Goal: Navigation & Orientation: Find specific page/section

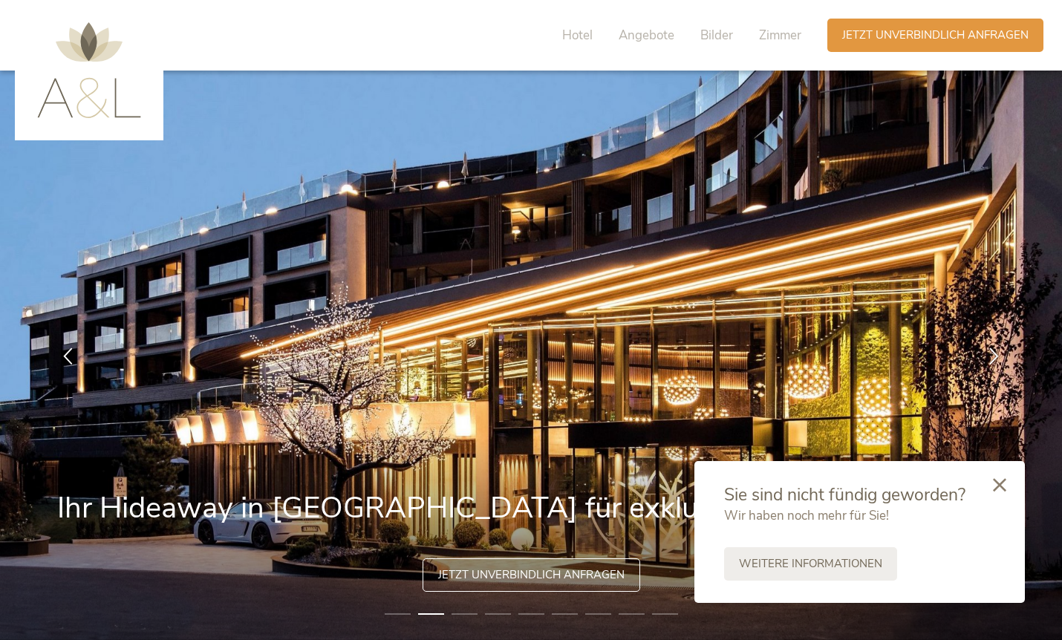
click at [998, 482] on icon at bounding box center [999, 484] width 13 height 13
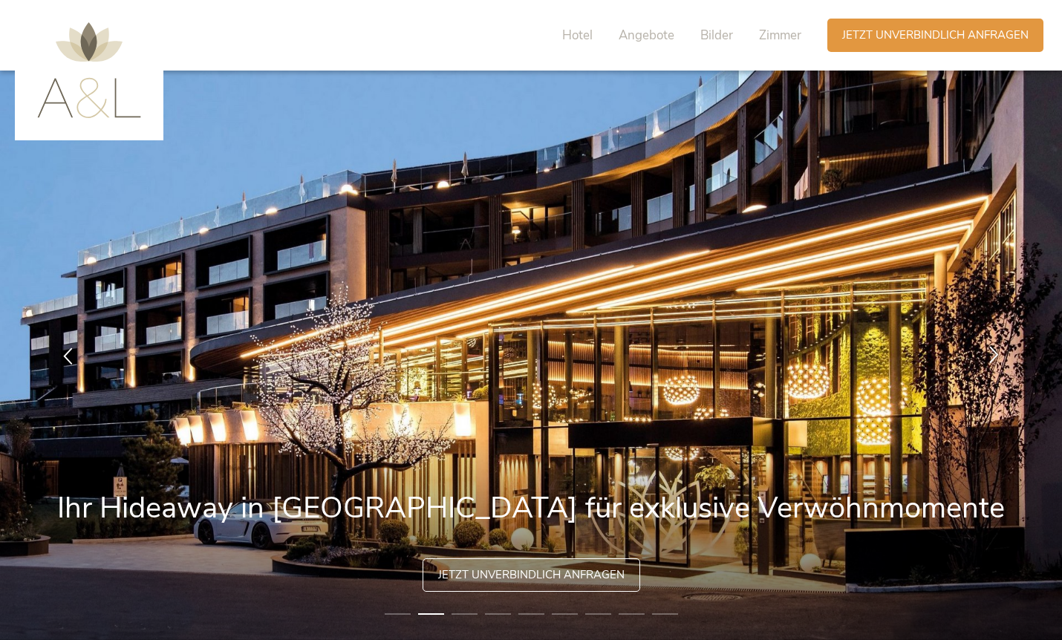
click at [996, 355] on icon at bounding box center [993, 353] width 17 height 17
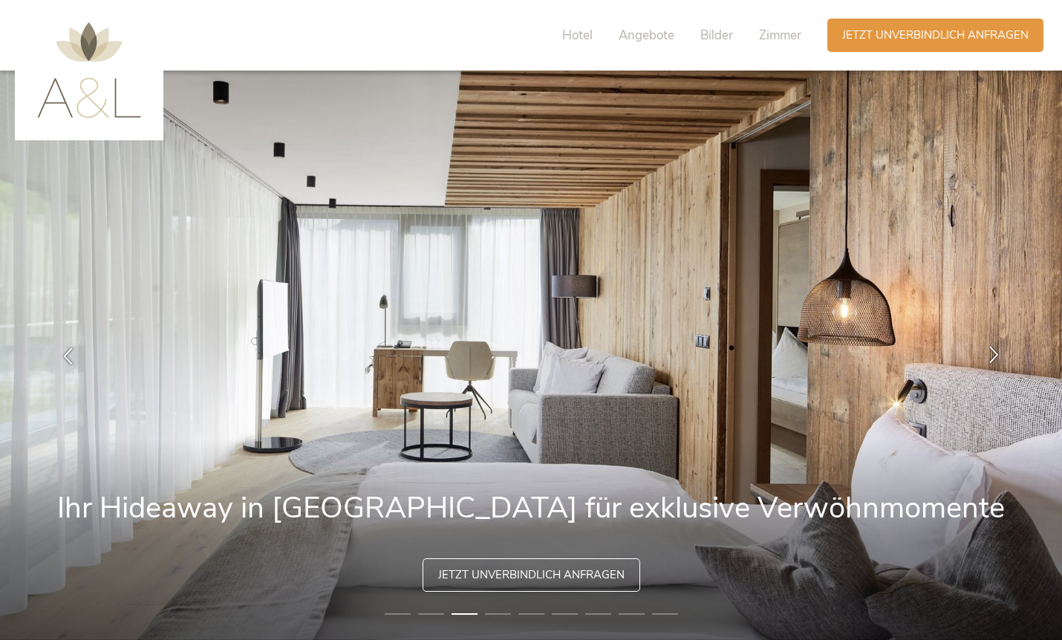
click at [996, 355] on icon at bounding box center [993, 353] width 17 height 17
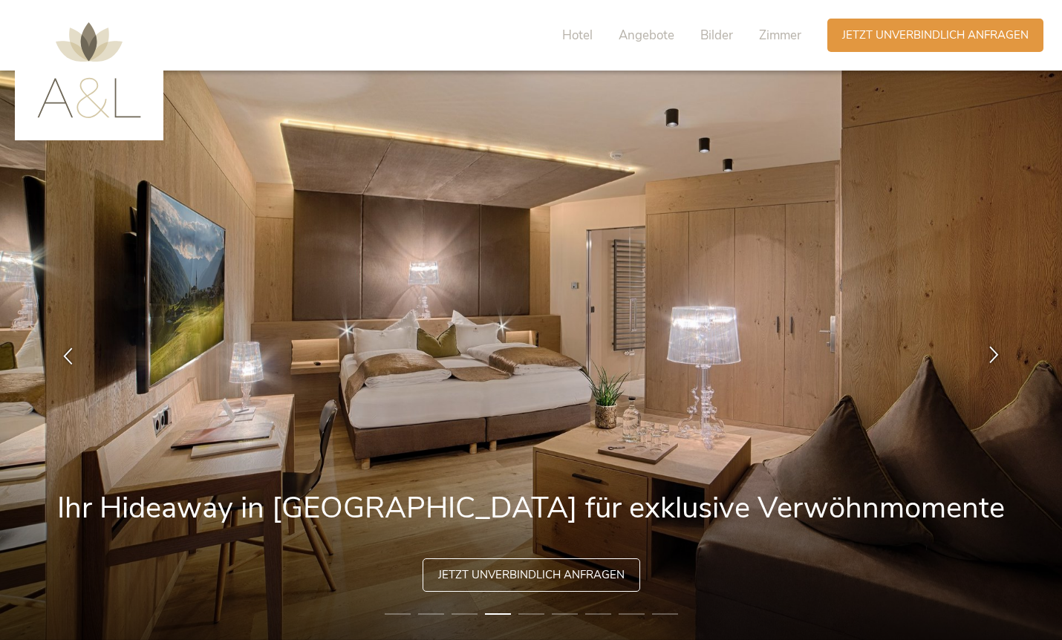
click at [996, 355] on icon at bounding box center [993, 353] width 17 height 17
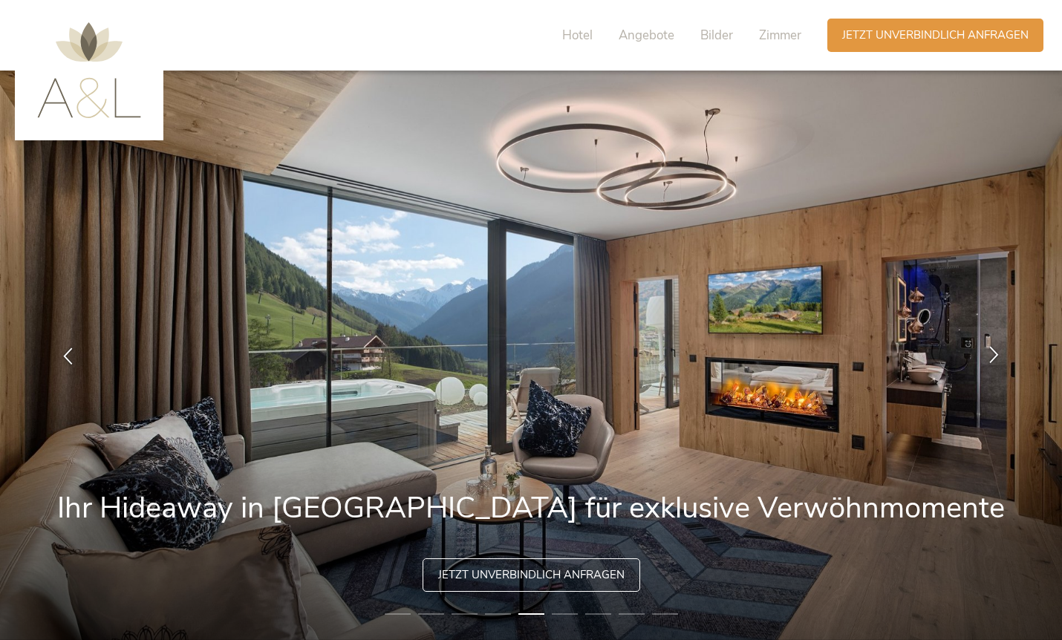
click at [996, 355] on icon at bounding box center [993, 353] width 17 height 17
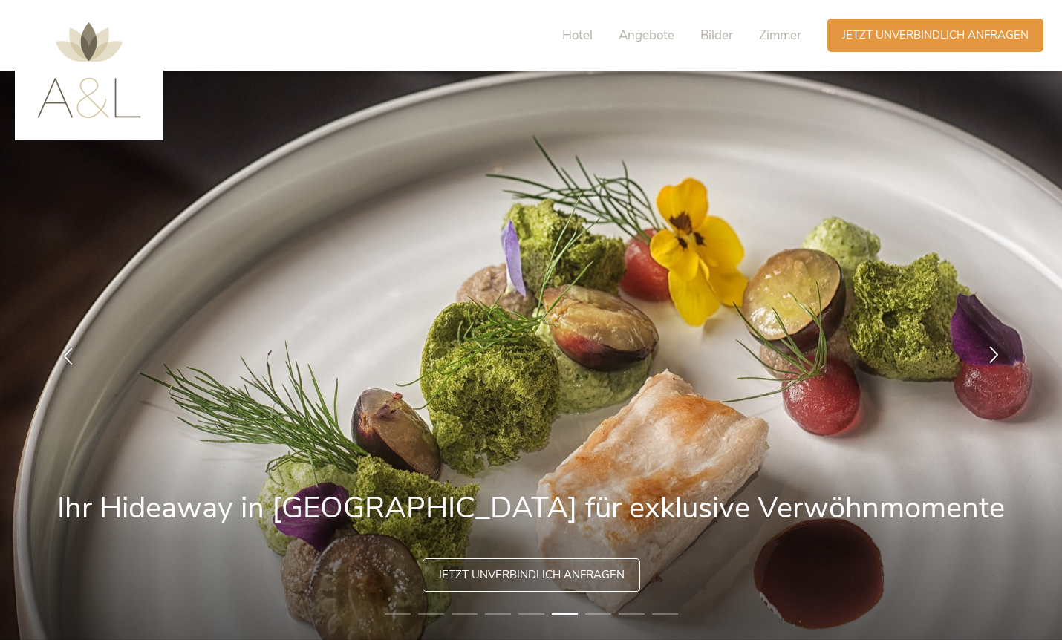
click at [995, 356] on icon at bounding box center [993, 353] width 17 height 17
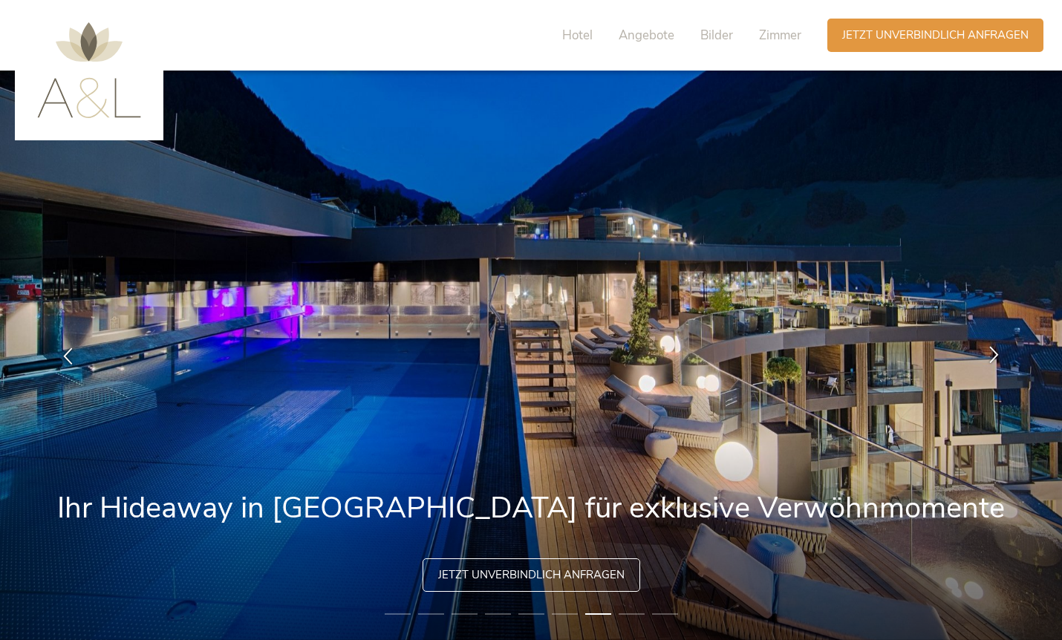
click at [995, 356] on icon at bounding box center [993, 353] width 17 height 17
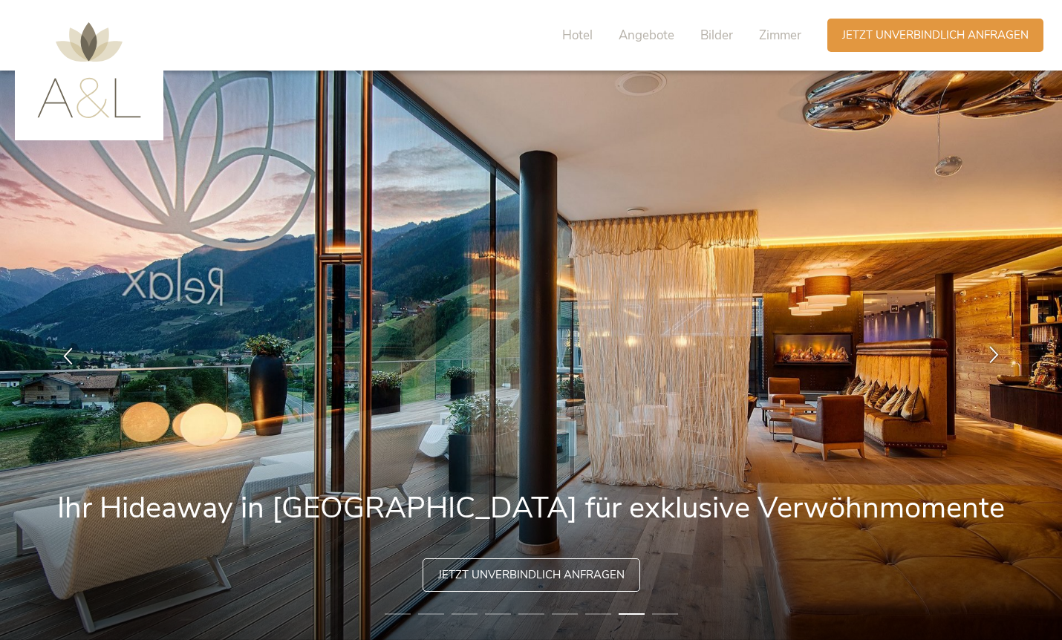
click at [995, 356] on icon at bounding box center [993, 353] width 17 height 17
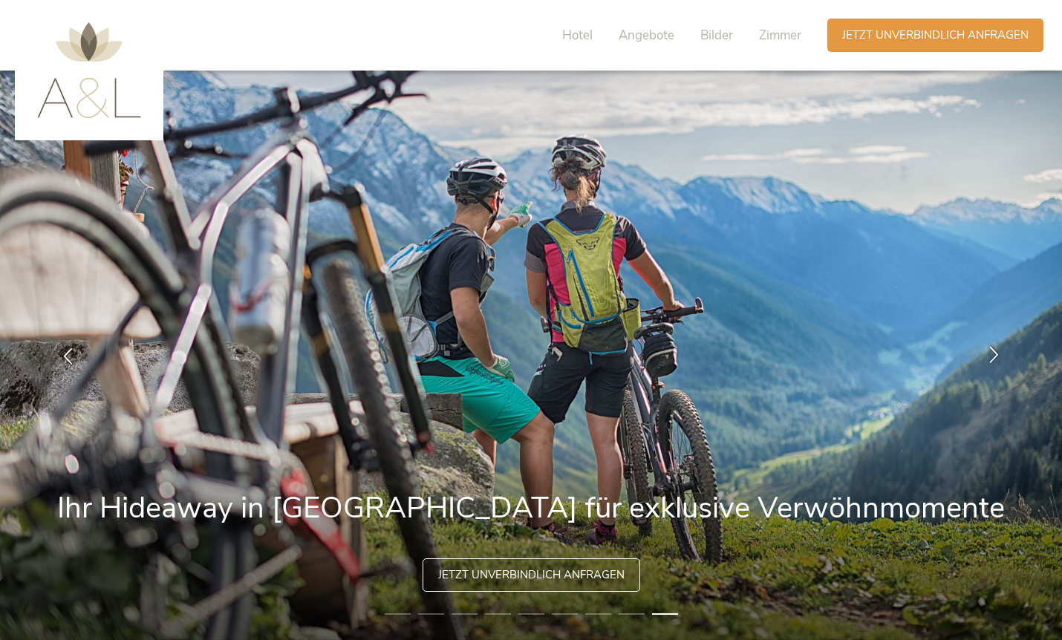
click at [995, 356] on icon at bounding box center [993, 353] width 17 height 17
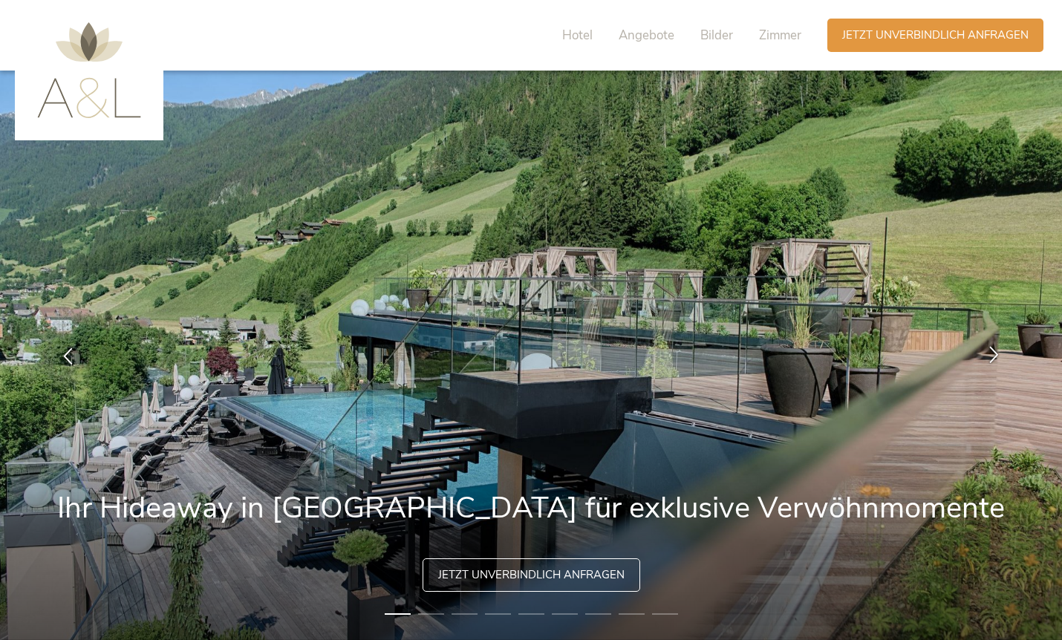
click at [995, 356] on icon at bounding box center [993, 353] width 17 height 17
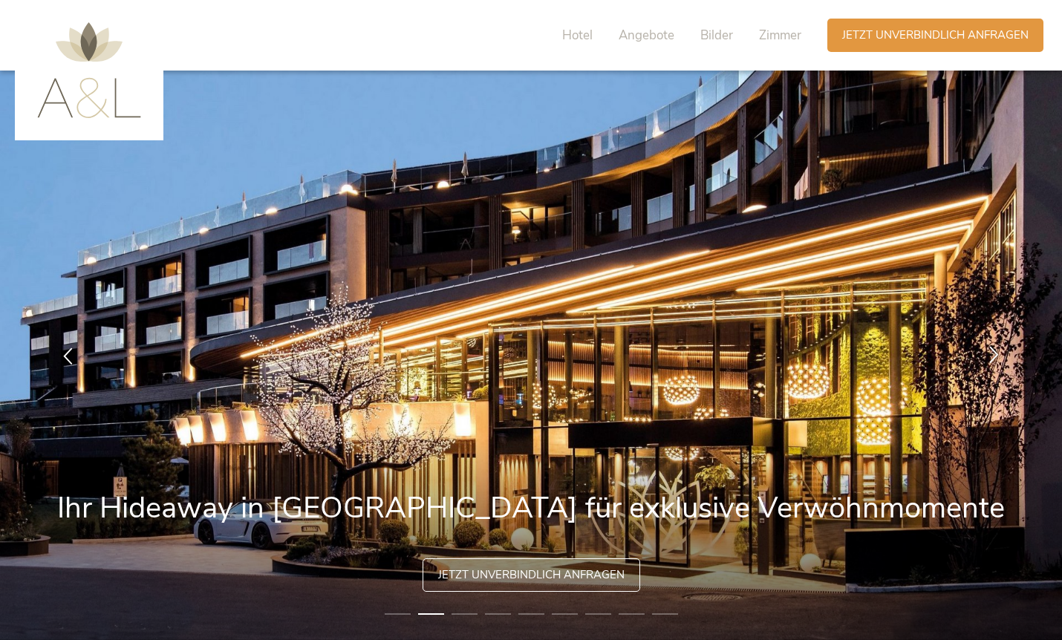
click at [995, 356] on icon at bounding box center [993, 353] width 17 height 17
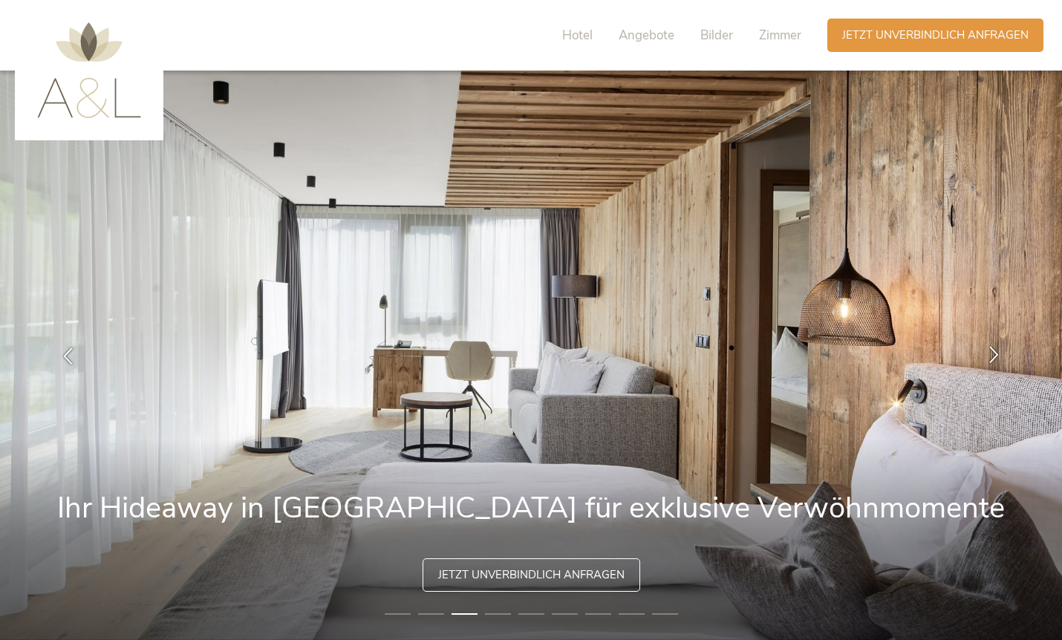
click at [995, 357] on icon at bounding box center [993, 353] width 17 height 17
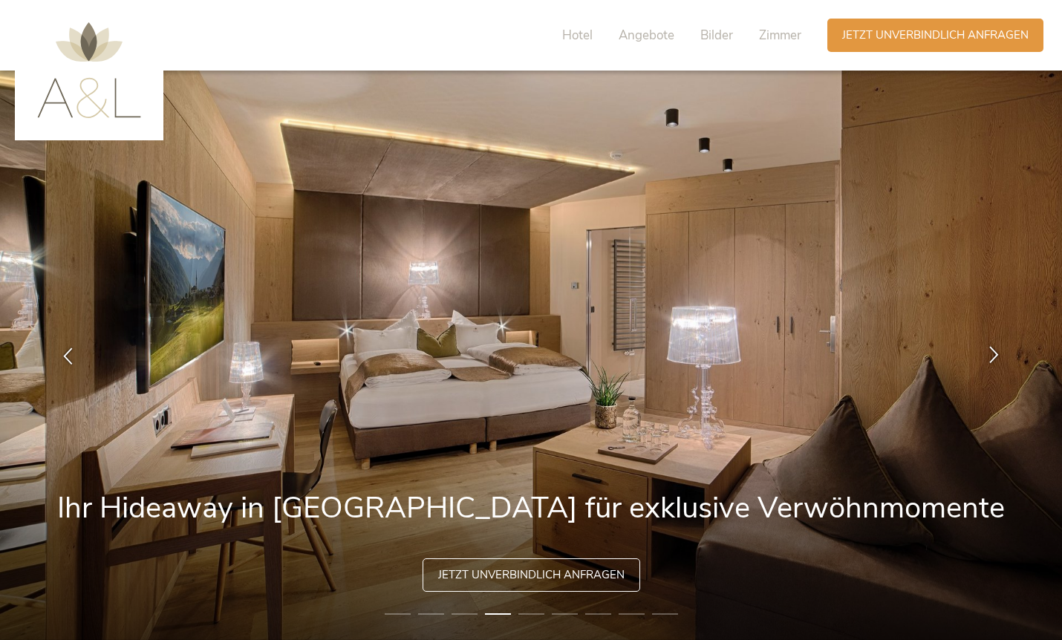
click at [995, 357] on icon at bounding box center [993, 353] width 17 height 17
click at [997, 354] on icon at bounding box center [993, 353] width 17 height 17
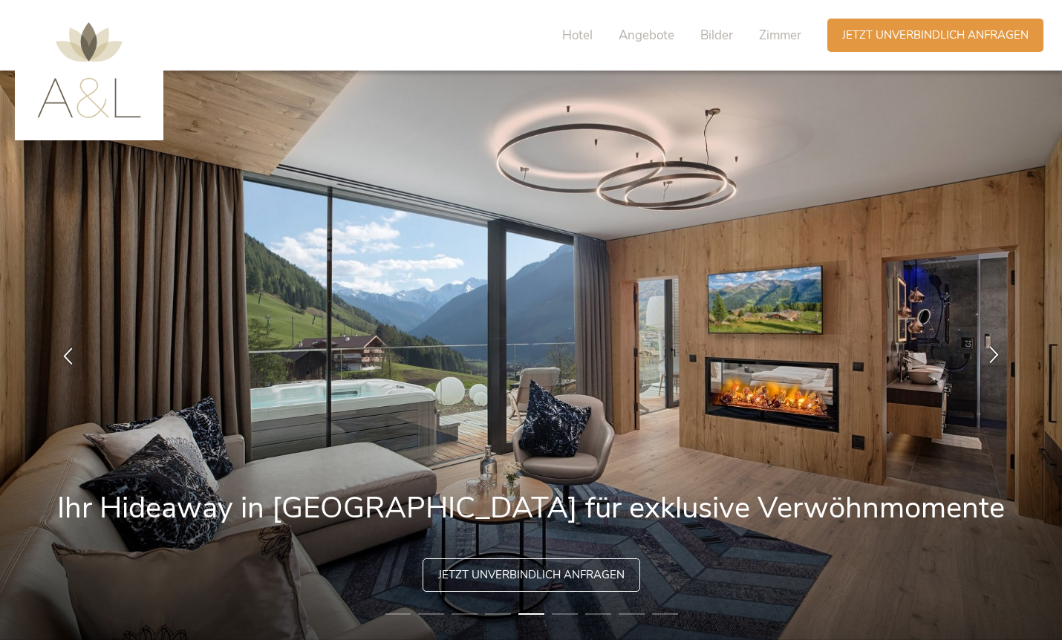
click at [997, 355] on icon at bounding box center [993, 353] width 17 height 17
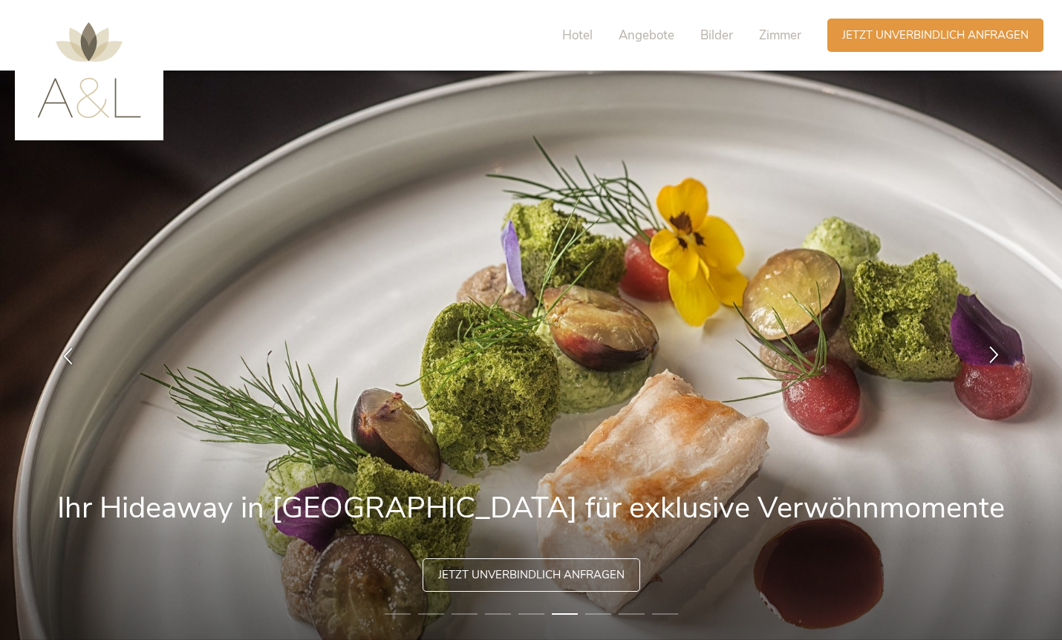
click at [997, 353] on icon at bounding box center [993, 353] width 17 height 17
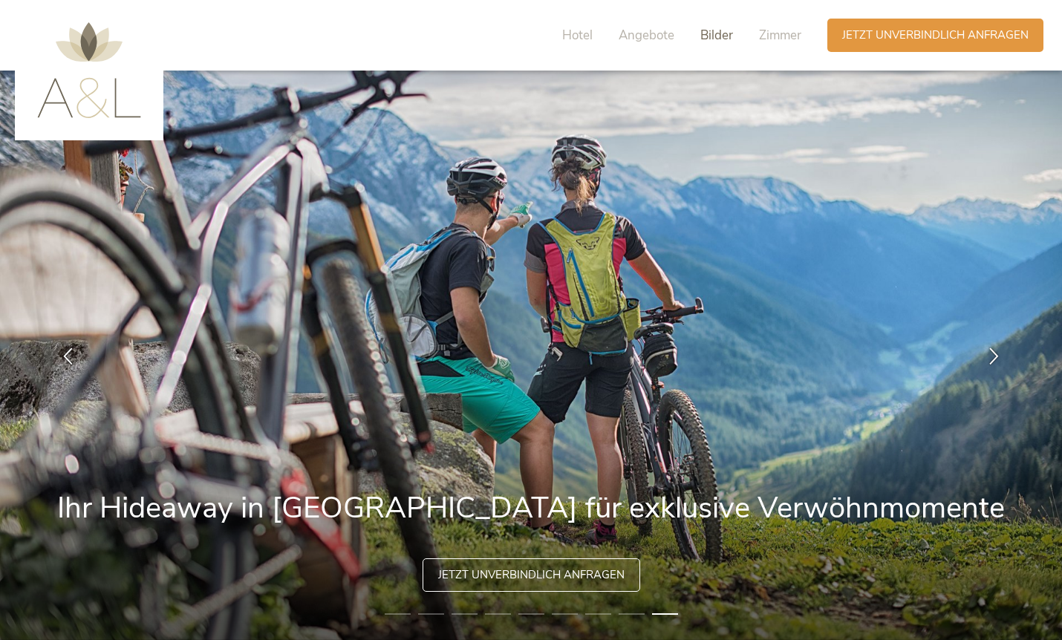
click at [714, 37] on span "Bilder" at bounding box center [716, 35] width 33 height 17
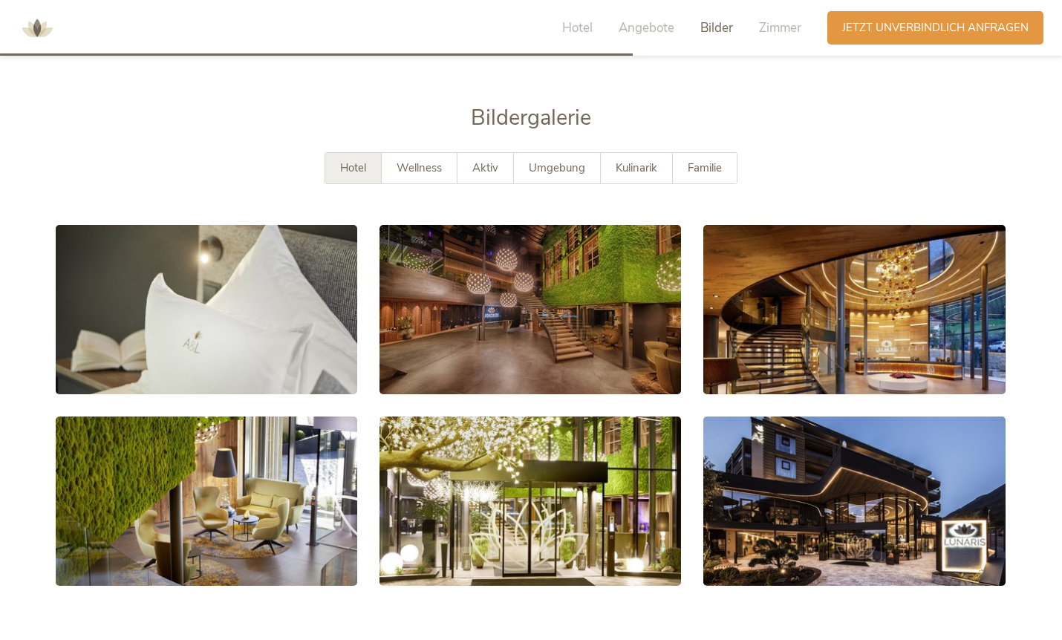
scroll to position [2645, 0]
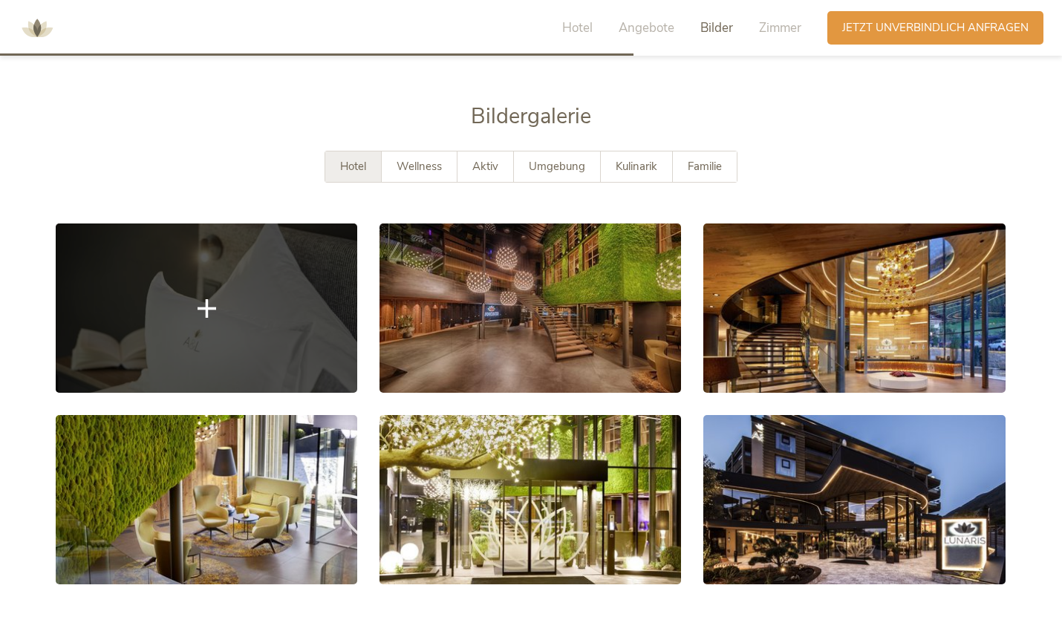
click at [298, 238] on link at bounding box center [206, 307] width 301 height 169
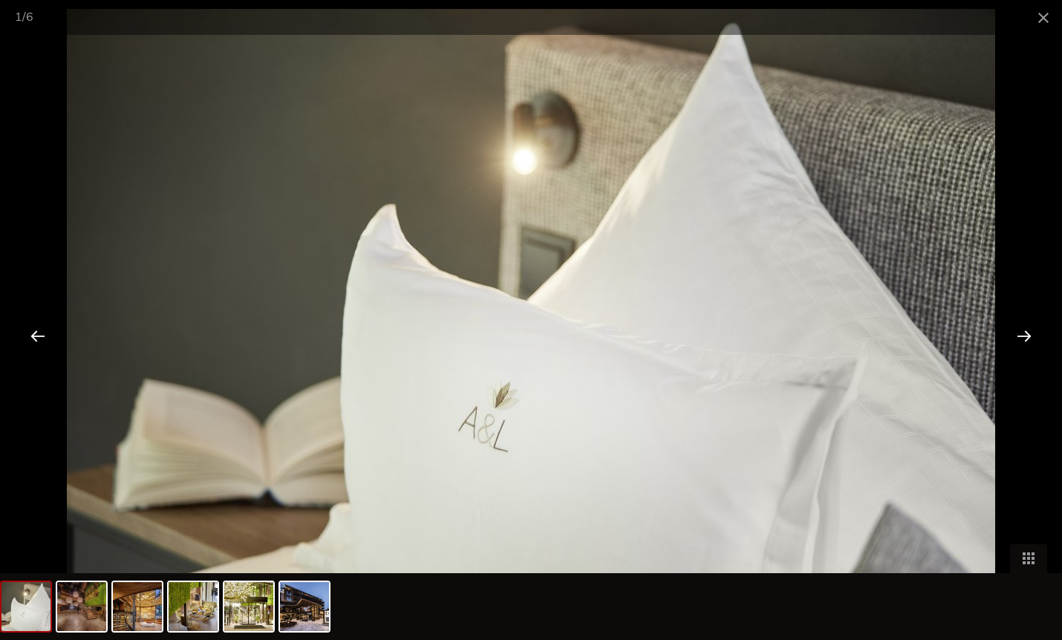
click at [1028, 333] on div at bounding box center [1024, 336] width 46 height 46
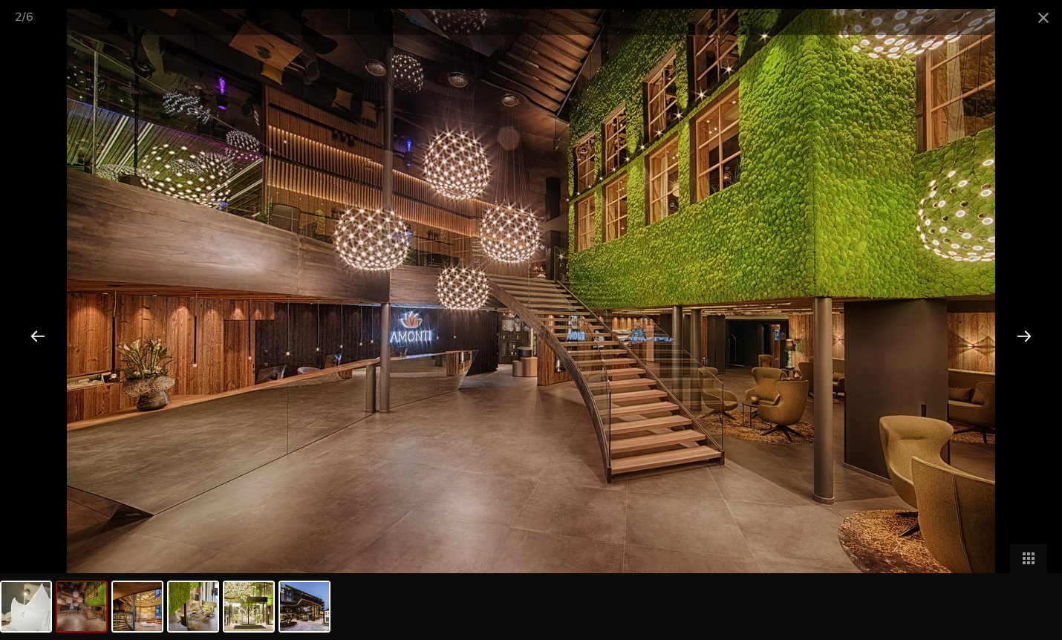
click at [1028, 333] on div at bounding box center [1024, 336] width 46 height 46
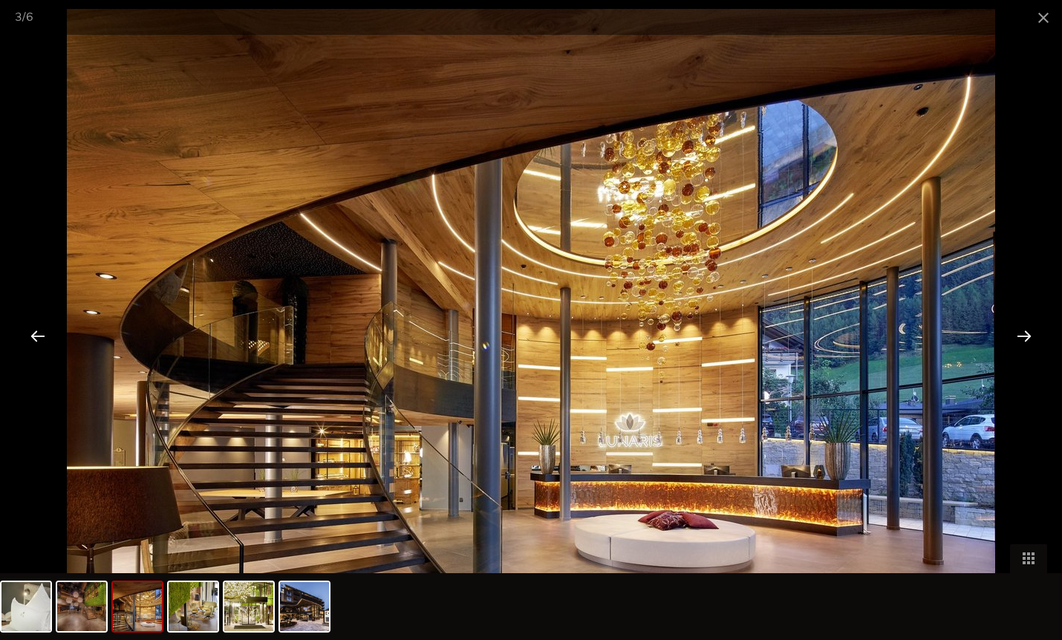
click at [1028, 333] on div at bounding box center [1024, 336] width 46 height 46
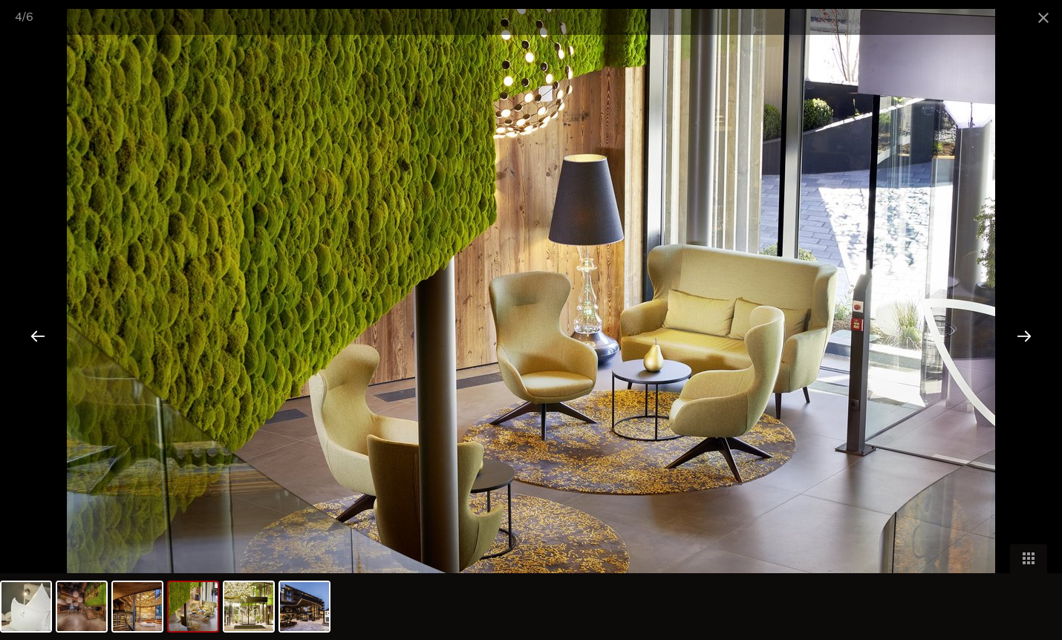
click at [1028, 335] on div at bounding box center [1024, 336] width 46 height 46
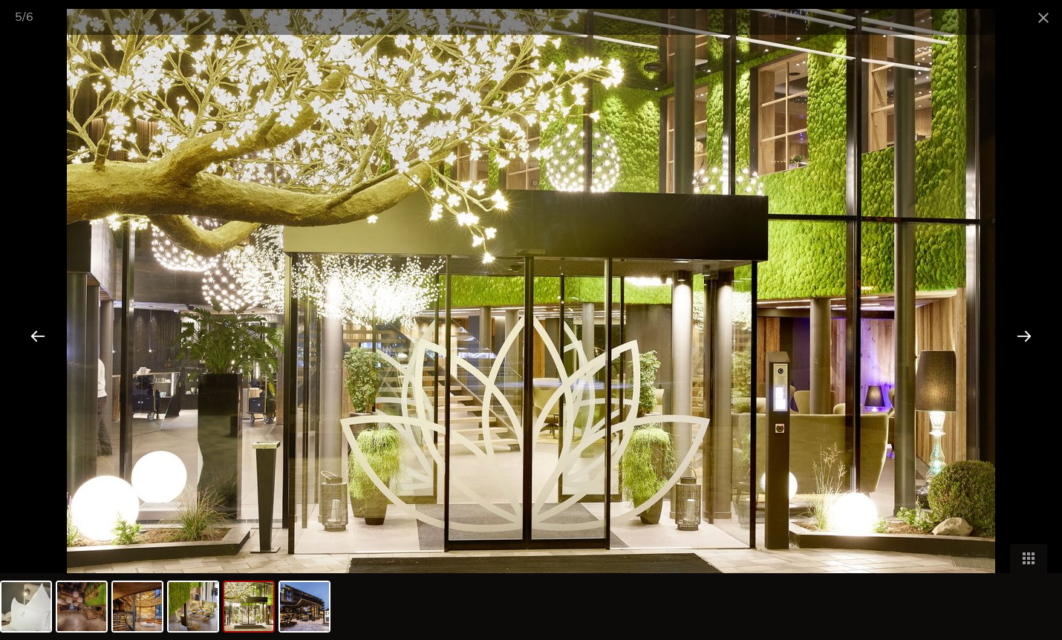
click at [1028, 336] on div at bounding box center [1024, 336] width 46 height 46
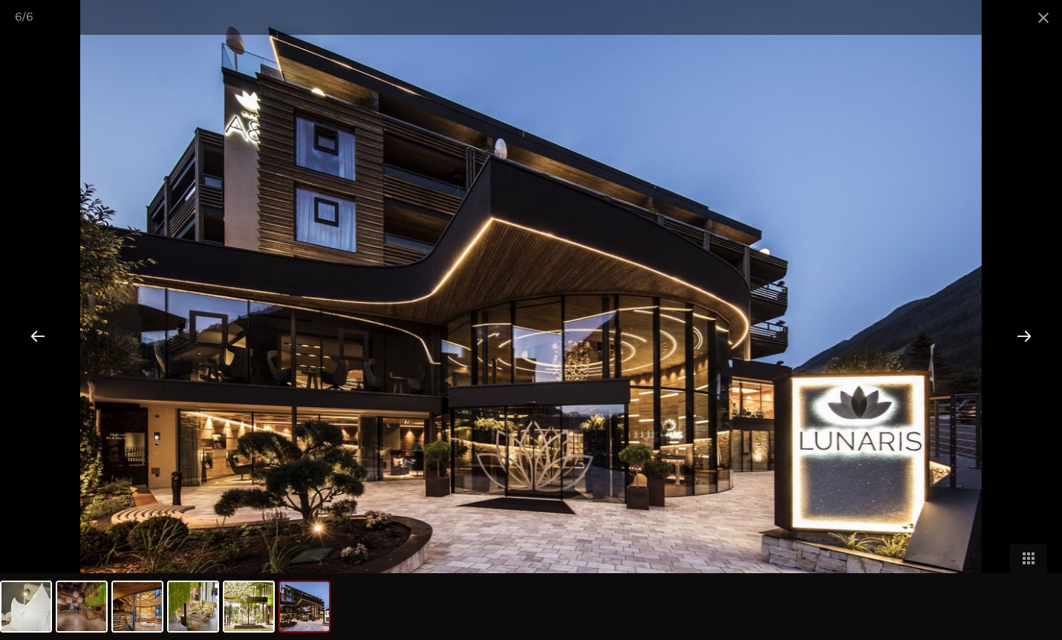
click at [1028, 336] on div at bounding box center [1024, 336] width 46 height 46
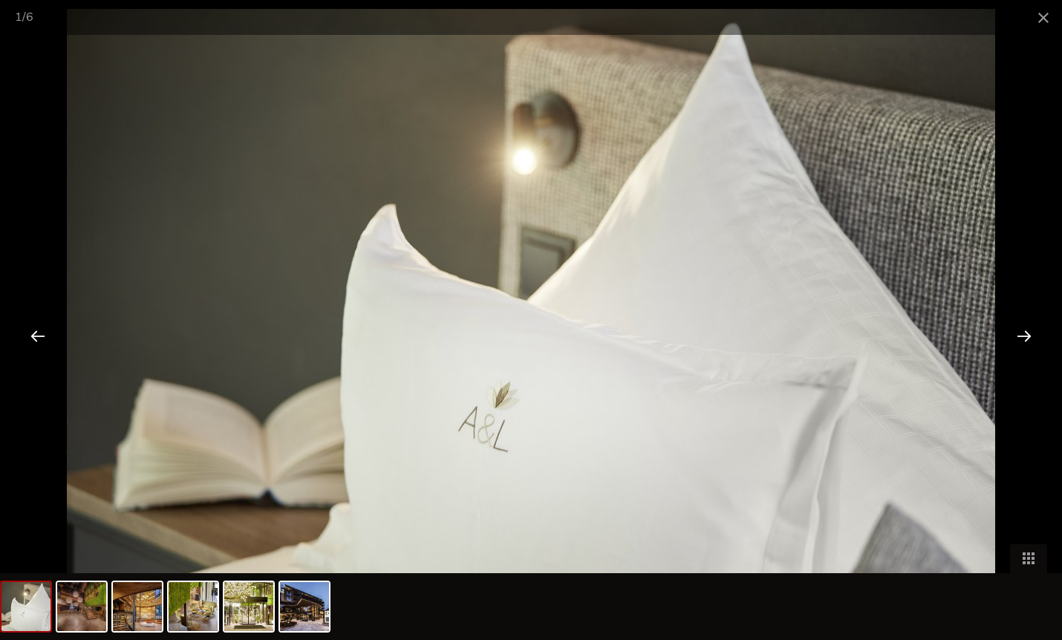
click at [1028, 336] on div at bounding box center [1024, 336] width 46 height 46
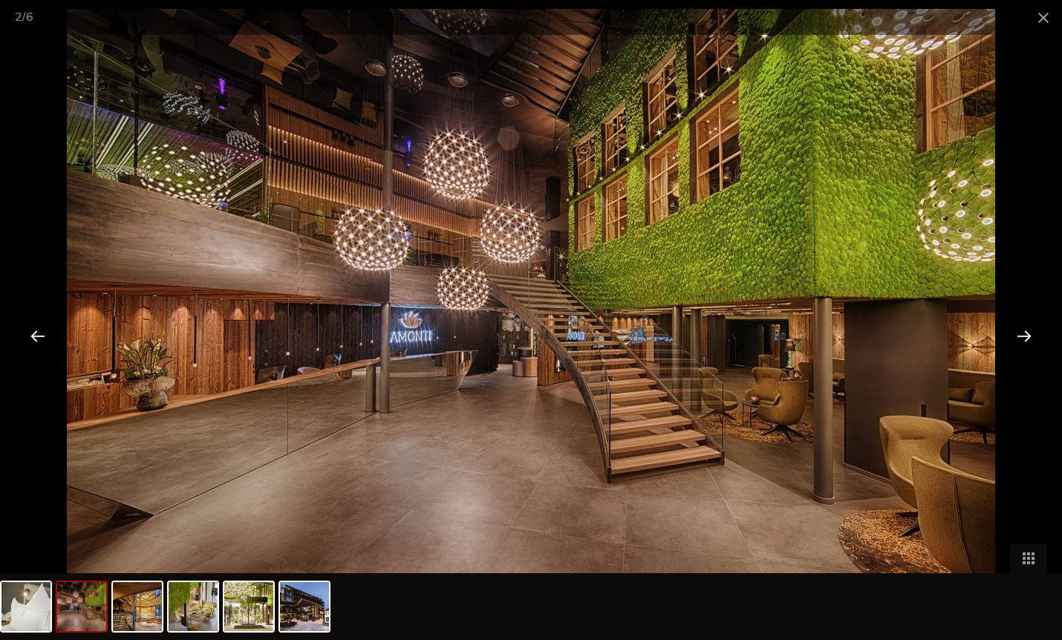
click at [1028, 337] on div at bounding box center [1024, 336] width 46 height 46
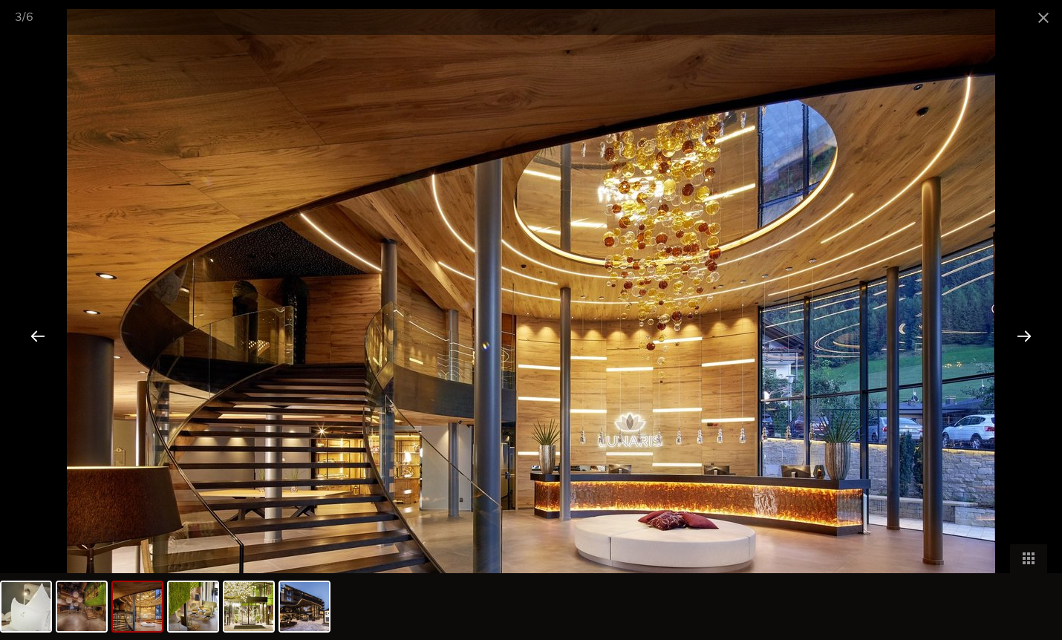
click at [1028, 338] on div at bounding box center [1024, 336] width 46 height 46
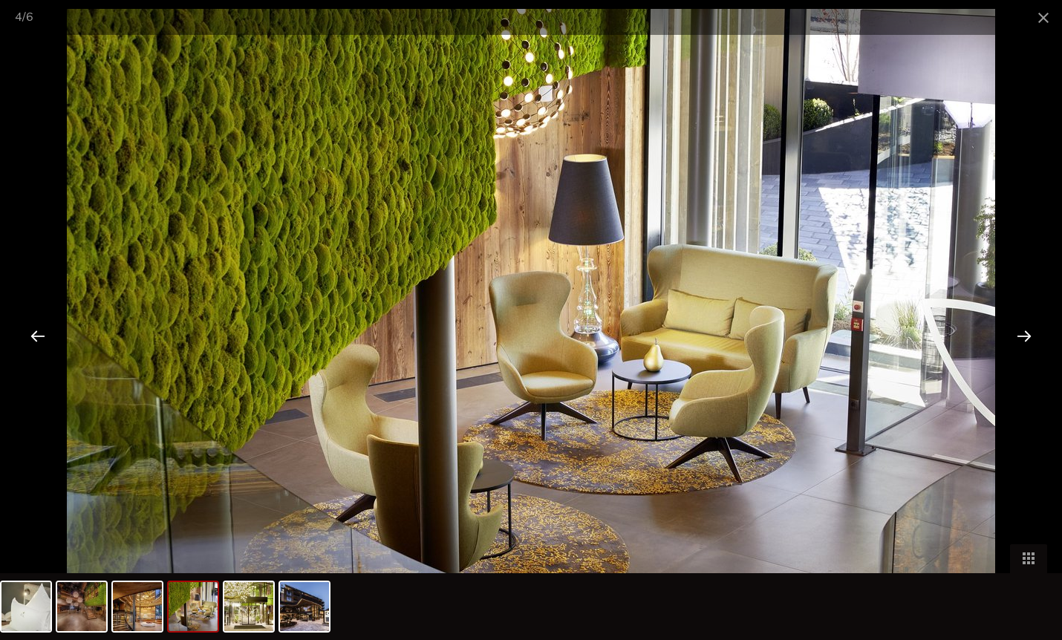
click at [1028, 339] on div at bounding box center [1024, 336] width 46 height 46
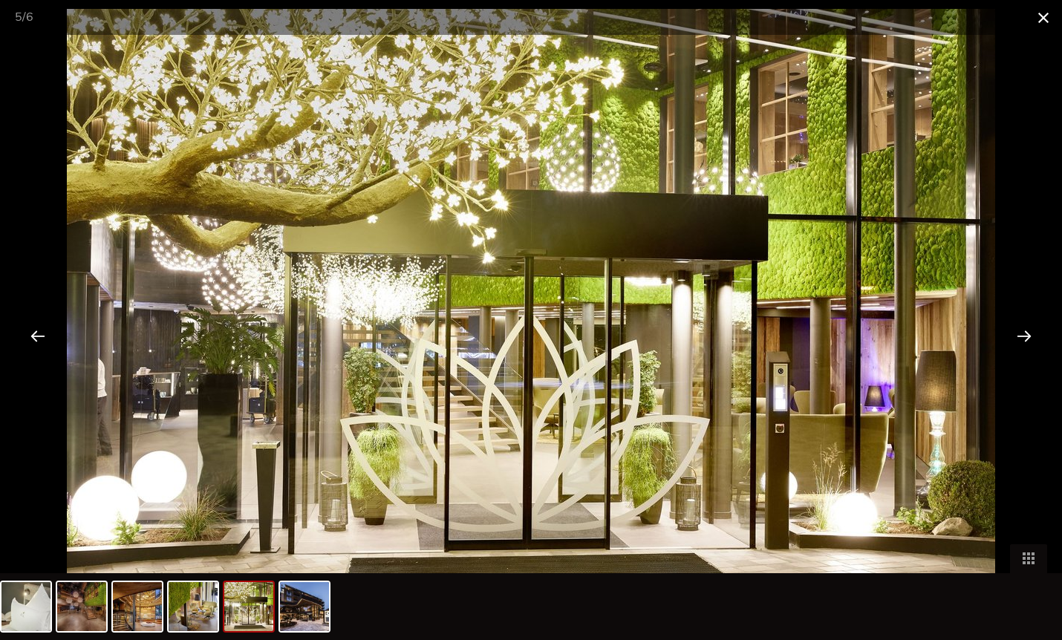
click at [1042, 17] on span at bounding box center [1042, 17] width 37 height 35
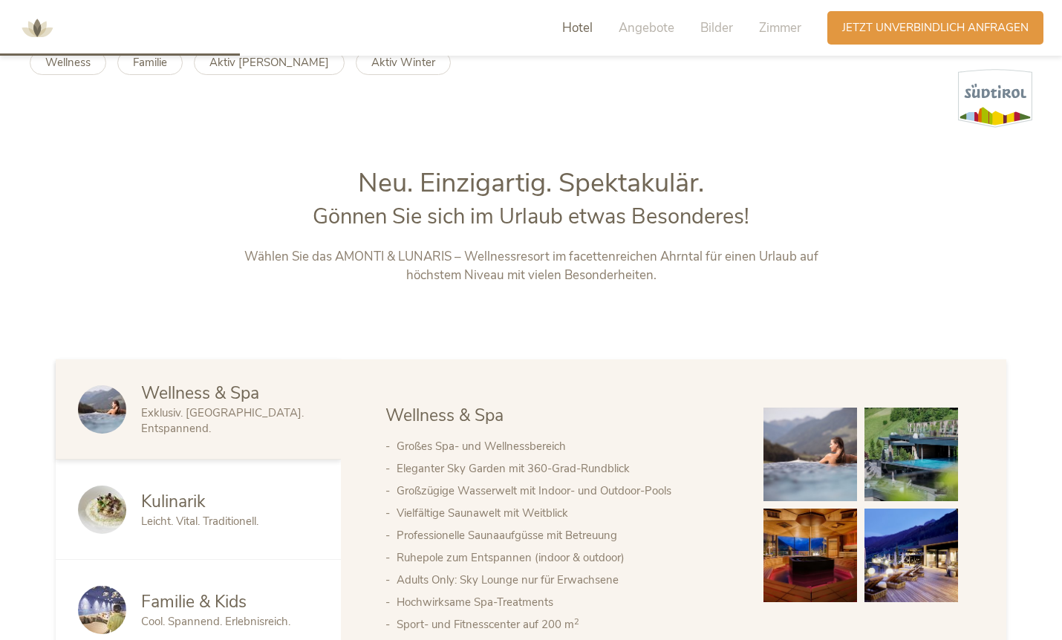
scroll to position [0, 0]
